Goal: Task Accomplishment & Management: Manage account settings

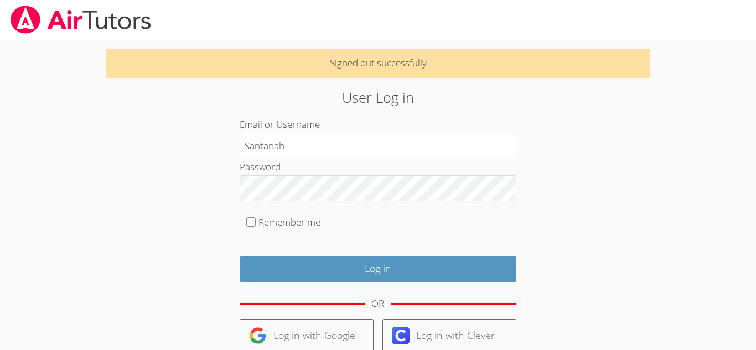
type input "Santanah"
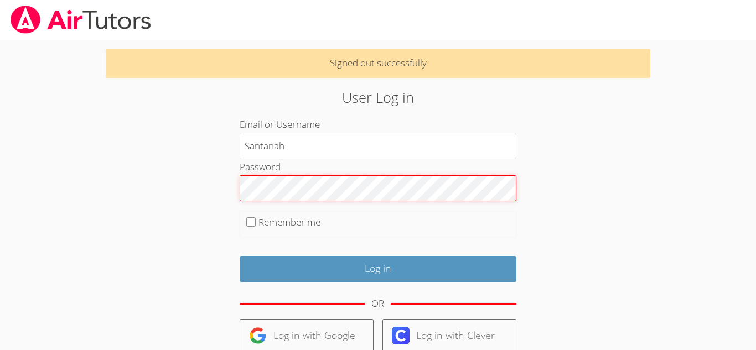
click at [240, 256] on input "Log in" at bounding box center [378, 269] width 277 height 26
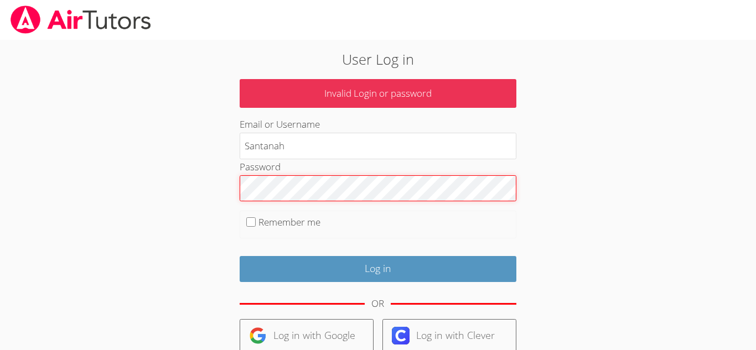
click at [240, 256] on input "Log in" at bounding box center [378, 269] width 277 height 26
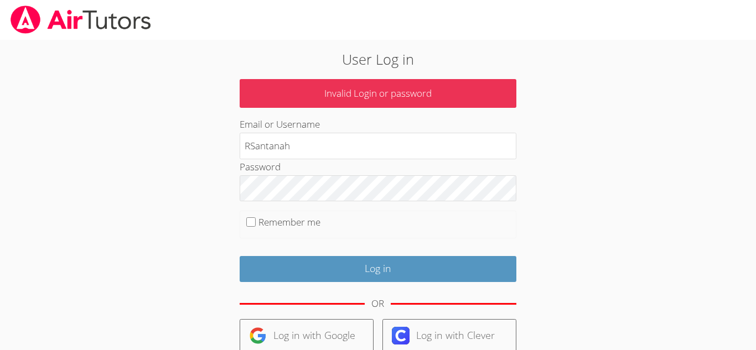
type input "Santanah"
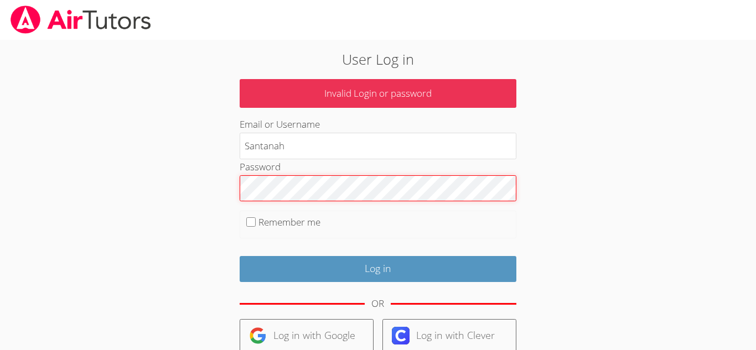
click at [240, 256] on input "Log in" at bounding box center [378, 269] width 277 height 26
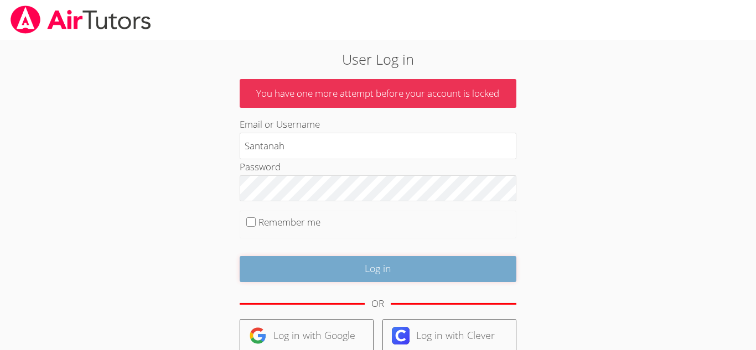
click at [272, 266] on input "Log in" at bounding box center [378, 269] width 277 height 26
